Goal: Connect with others: Establish contact or relationships with other users

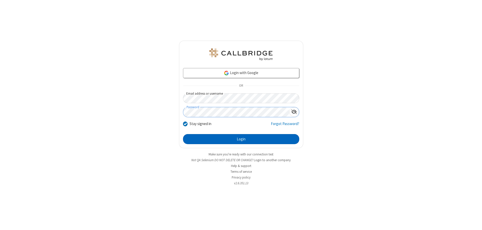
click at [241, 139] on button "Login" at bounding box center [241, 139] width 116 height 10
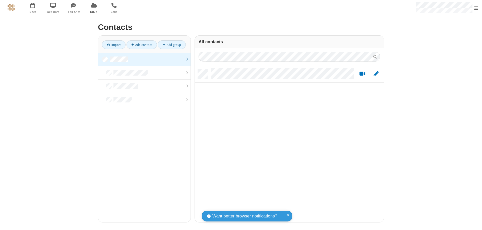
scroll to position [153, 185]
click at [144, 59] on link at bounding box center [144, 60] width 92 height 14
click at [142, 45] on link "Add contact" at bounding box center [142, 44] width 30 height 9
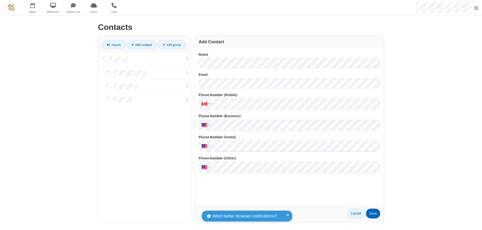
click at [373, 213] on button "Save" at bounding box center [373, 214] width 14 height 10
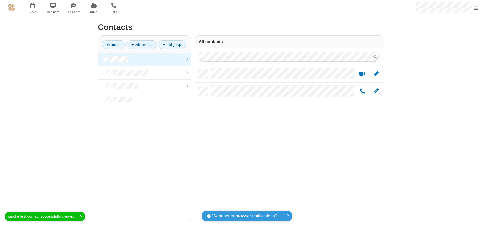
scroll to position [153, 185]
